Goal: Information Seeking & Learning: Check status

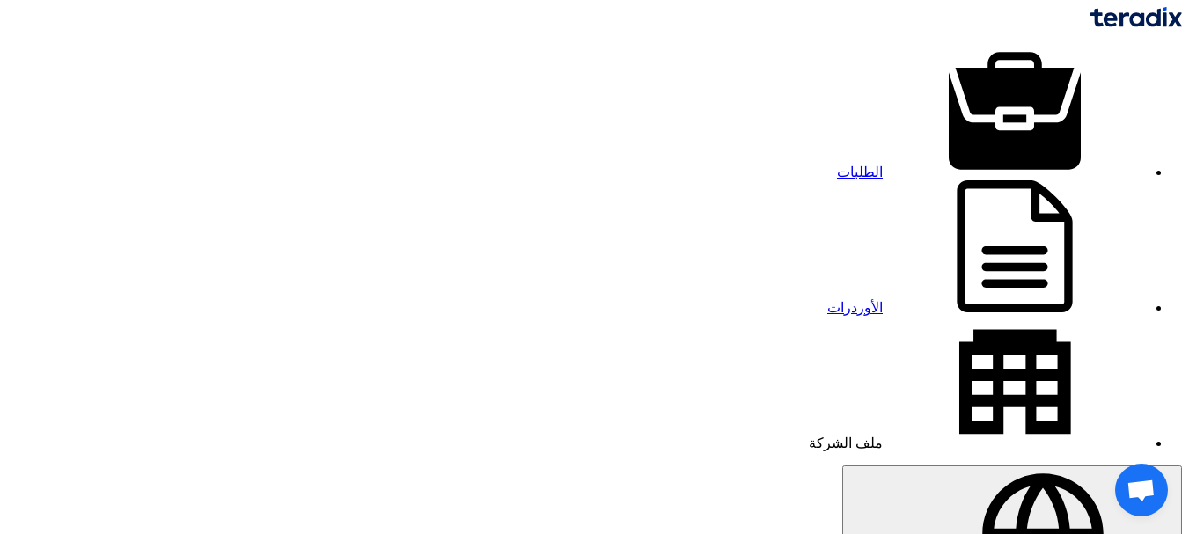
drag, startPoint x: 0, startPoint y: 0, endPoint x: 205, endPoint y: 258, distance: 329.4
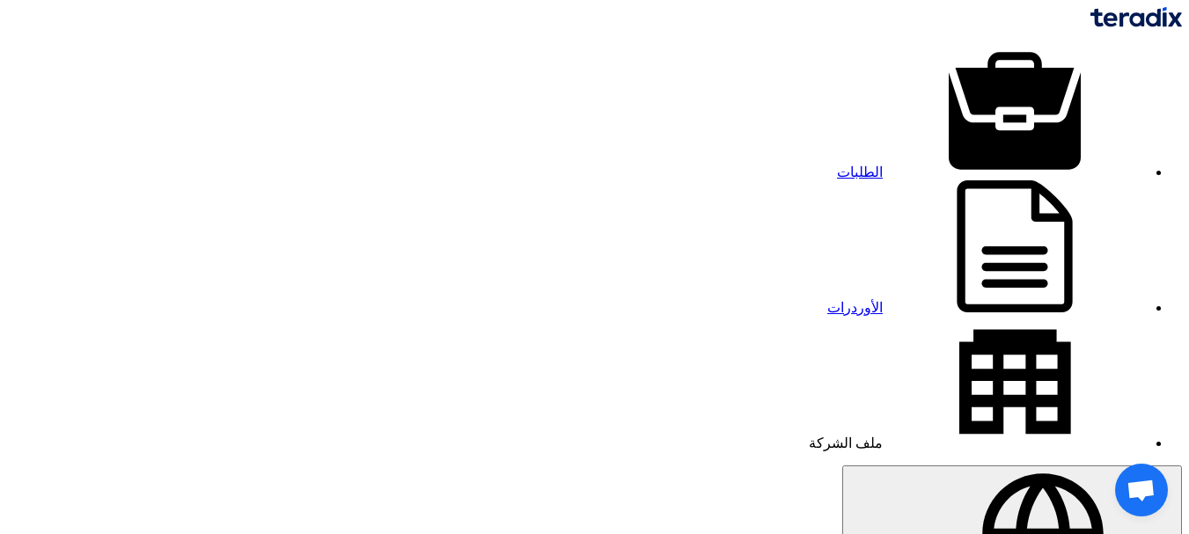
drag, startPoint x: 205, startPoint y: 253, endPoint x: 205, endPoint y: 241, distance: 12.3
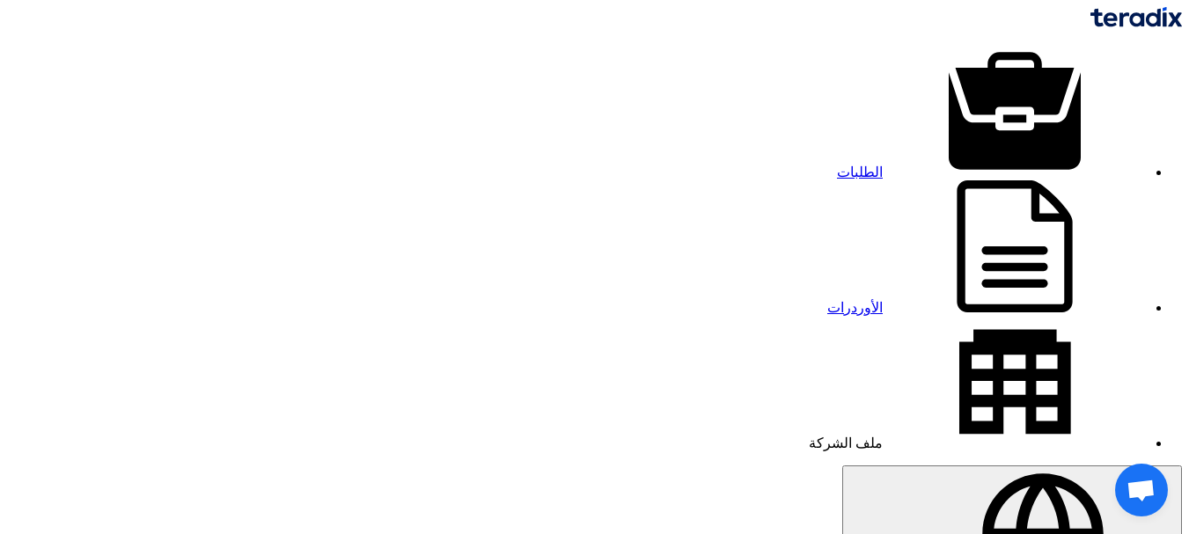
drag, startPoint x: 205, startPoint y: 241, endPoint x: 164, endPoint y: 272, distance: 51.6
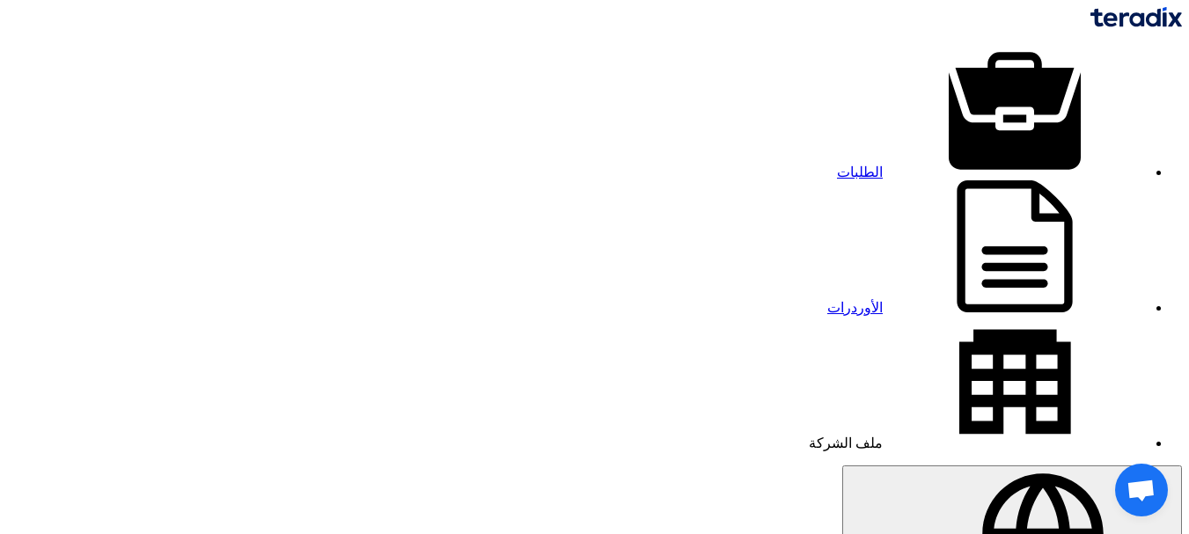
drag, startPoint x: 164, startPoint y: 272, endPoint x: 227, endPoint y: 246, distance: 68.3
drag, startPoint x: 227, startPoint y: 246, endPoint x: 165, endPoint y: 255, distance: 62.2
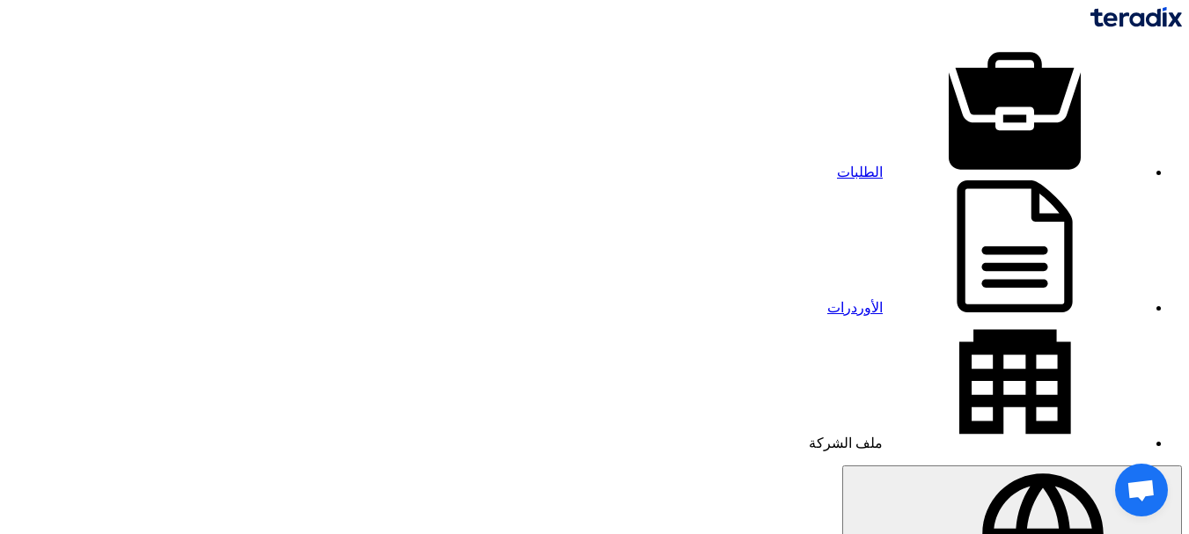
drag, startPoint x: 165, startPoint y: 255, endPoint x: 231, endPoint y: 246, distance: 65.8
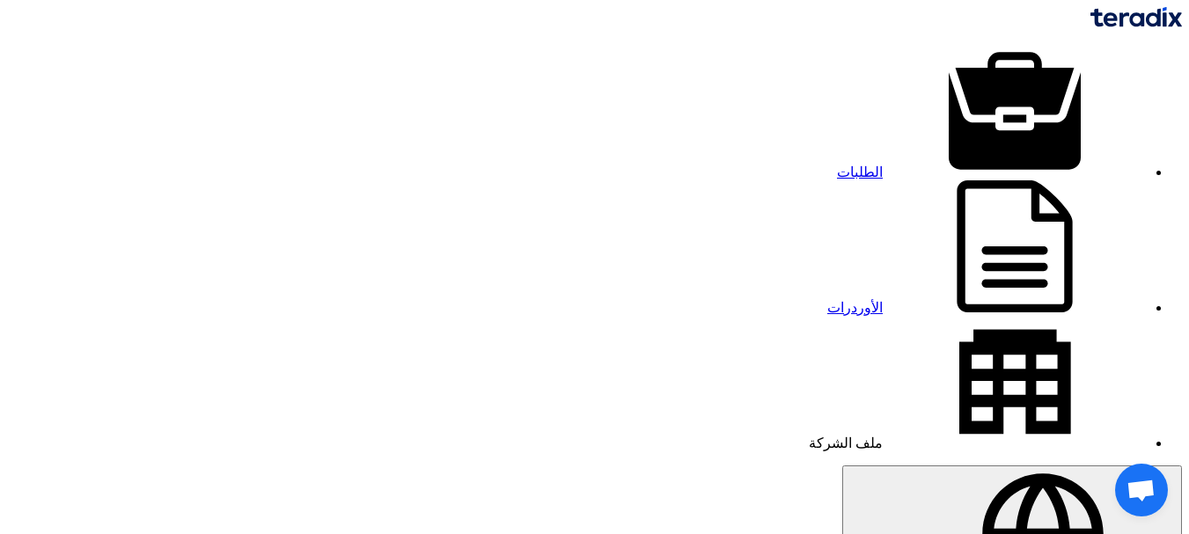
drag, startPoint x: 230, startPoint y: 248, endPoint x: 177, endPoint y: 251, distance: 52.9
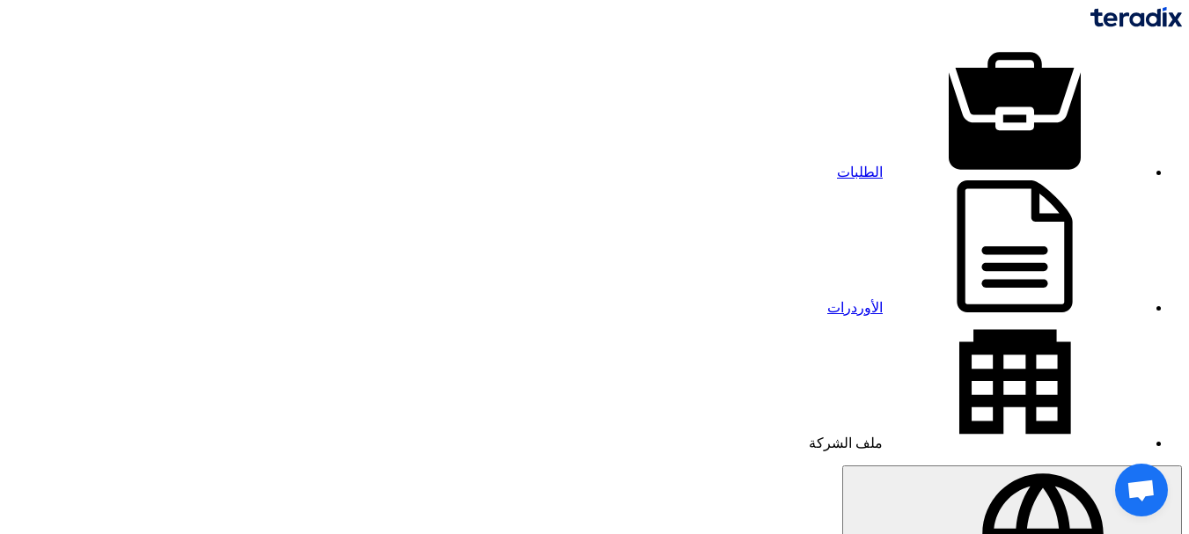
drag, startPoint x: 178, startPoint y: 251, endPoint x: 216, endPoint y: 240, distance: 40.1
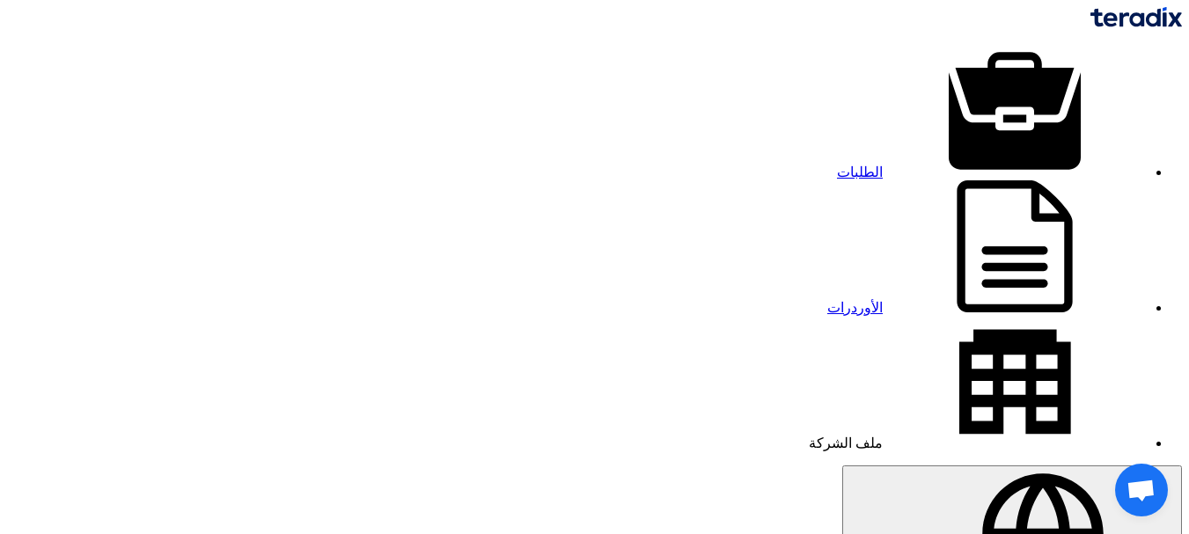
drag, startPoint x: 216, startPoint y: 240, endPoint x: 143, endPoint y: 261, distance: 76.0
drag, startPoint x: 143, startPoint y: 261, endPoint x: 219, endPoint y: 241, distance: 78.3
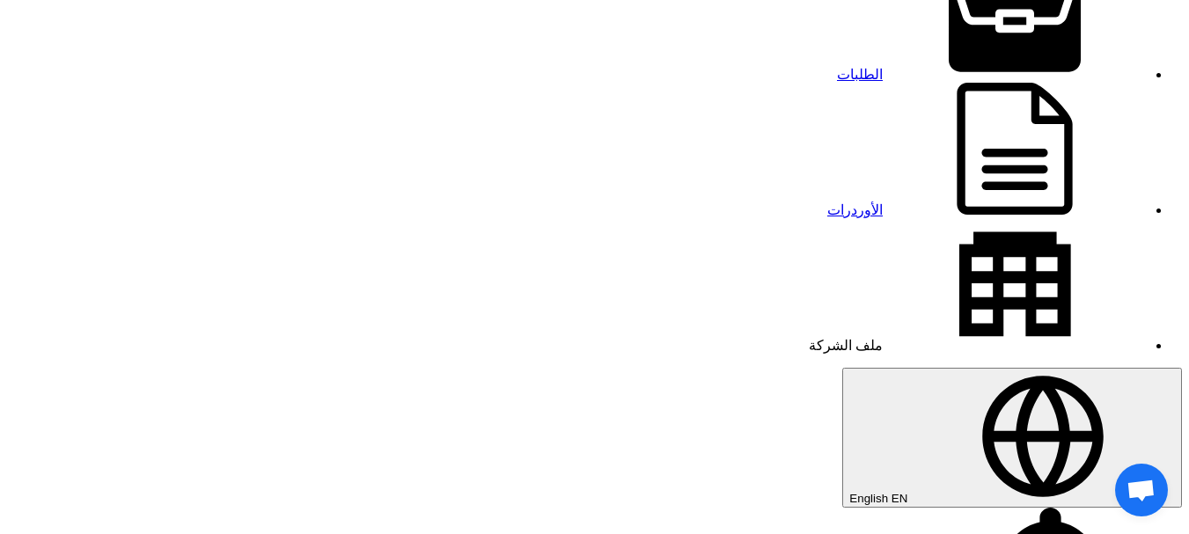
scroll to position [70, 0]
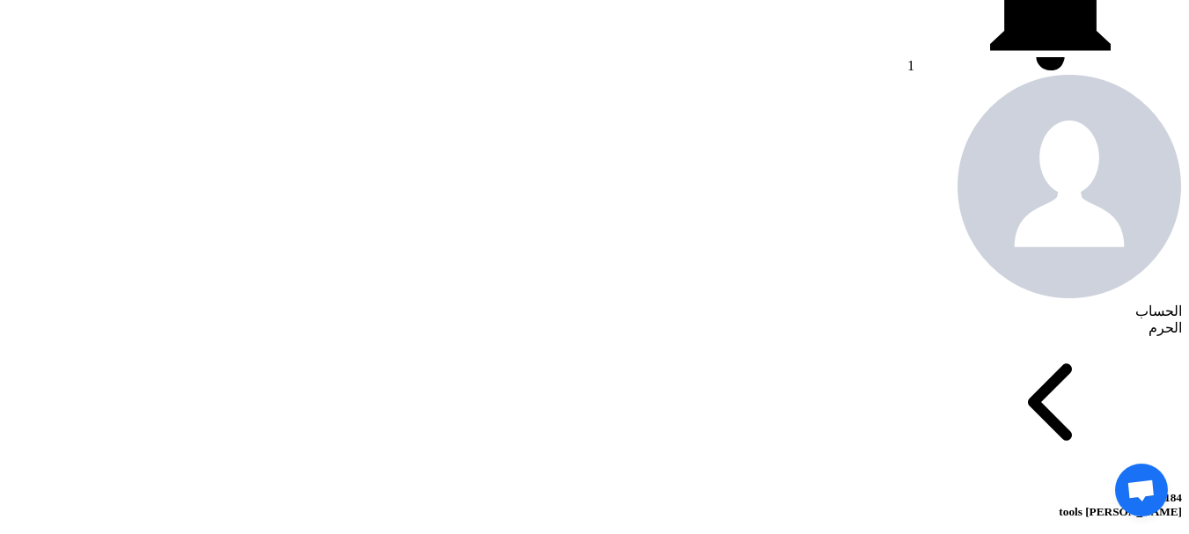
scroll to position [669, 0]
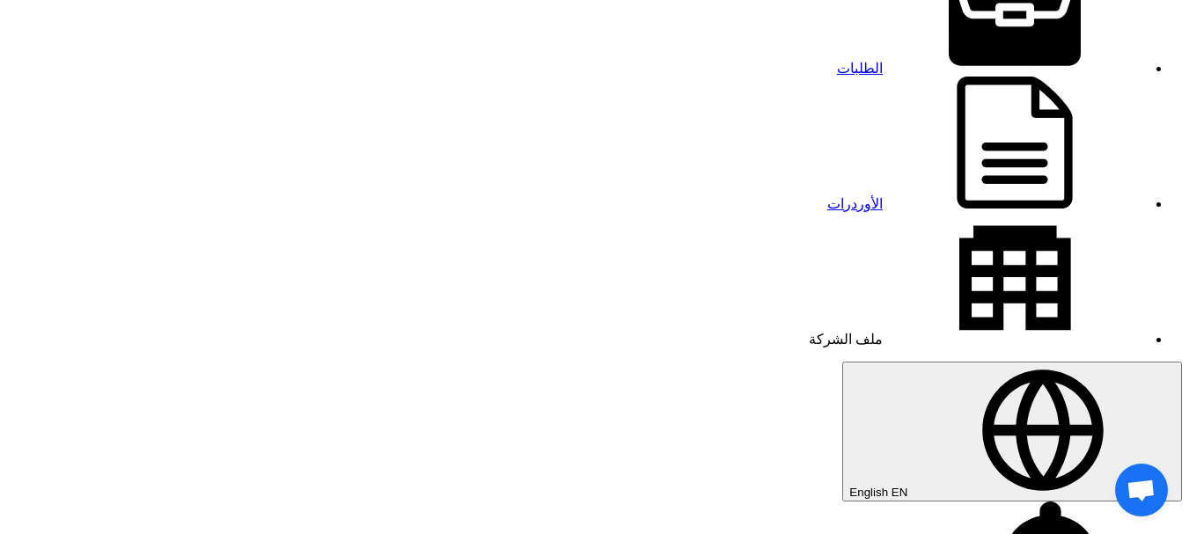
scroll to position [106, 0]
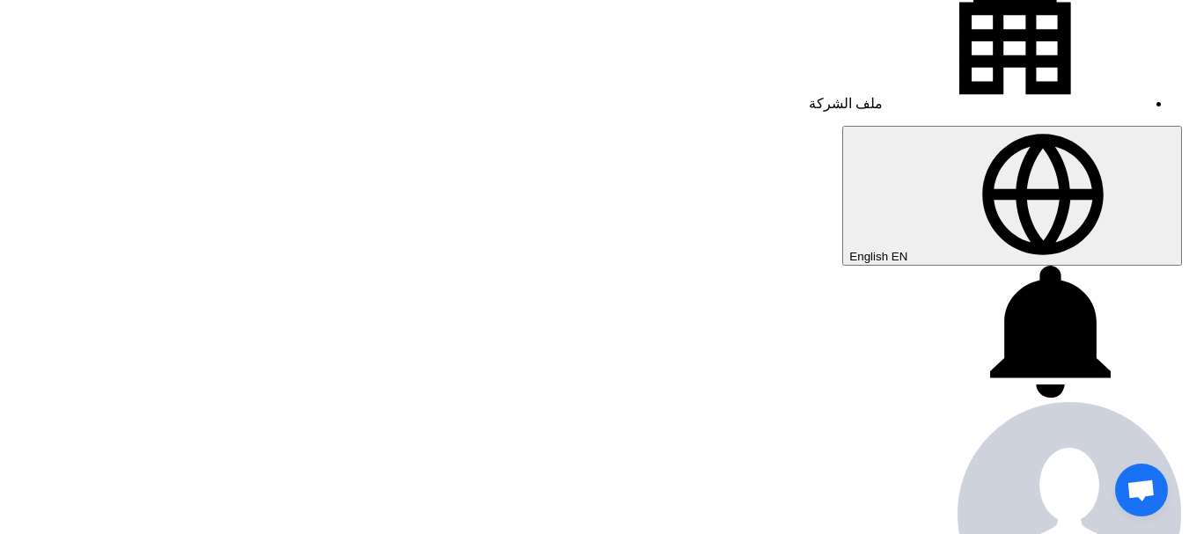
scroll to position [399, 0]
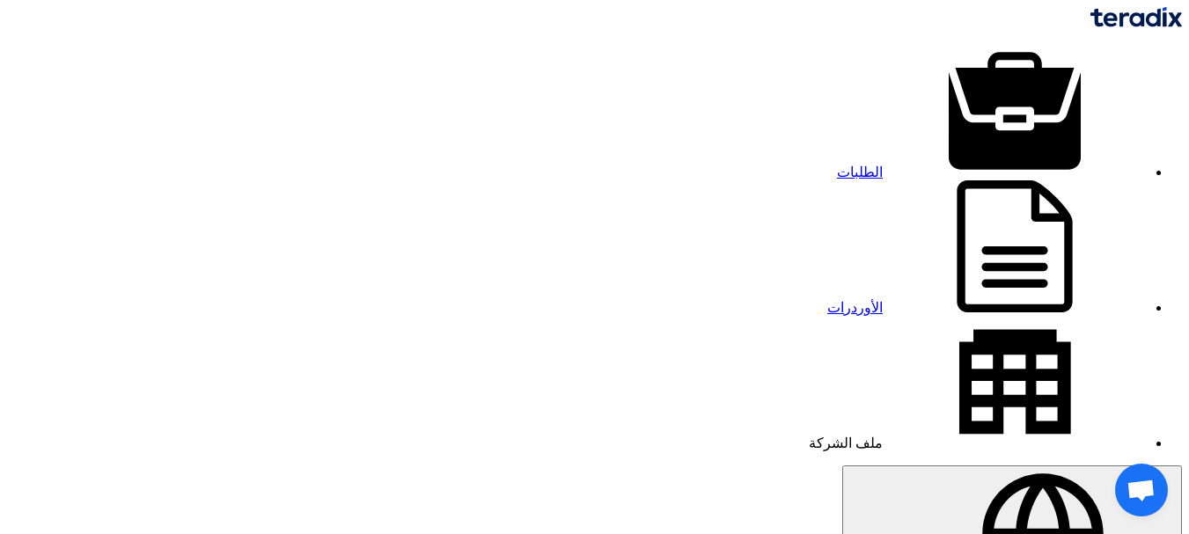
drag, startPoint x: 701, startPoint y: 318, endPoint x: 723, endPoint y: 322, distance: 22.4
